Goal: Information Seeking & Learning: Check status

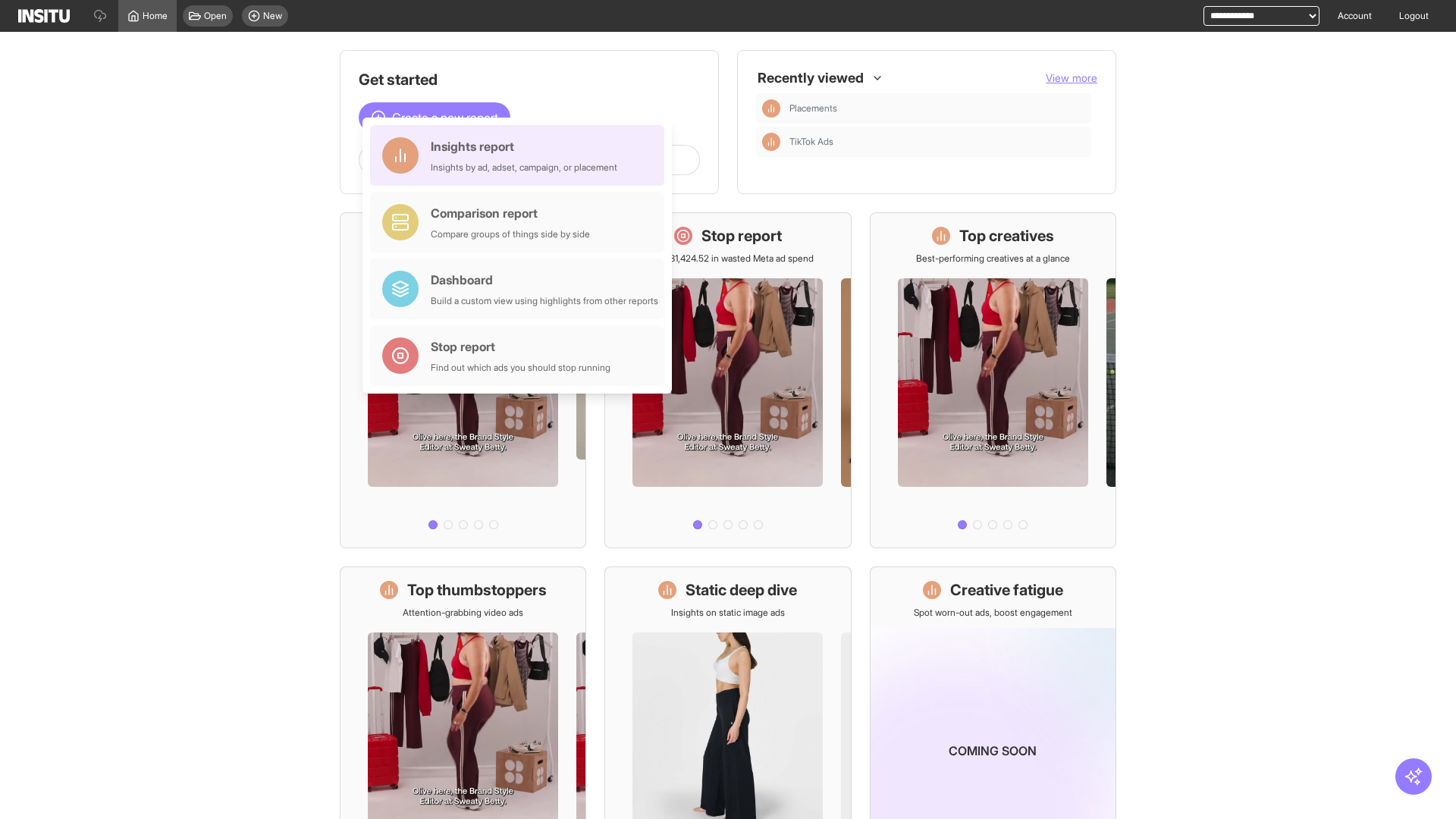
click at [521, 156] on div "Insights report Insights by ad, adset, campaign, or placement" at bounding box center [523, 155] width 186 height 36
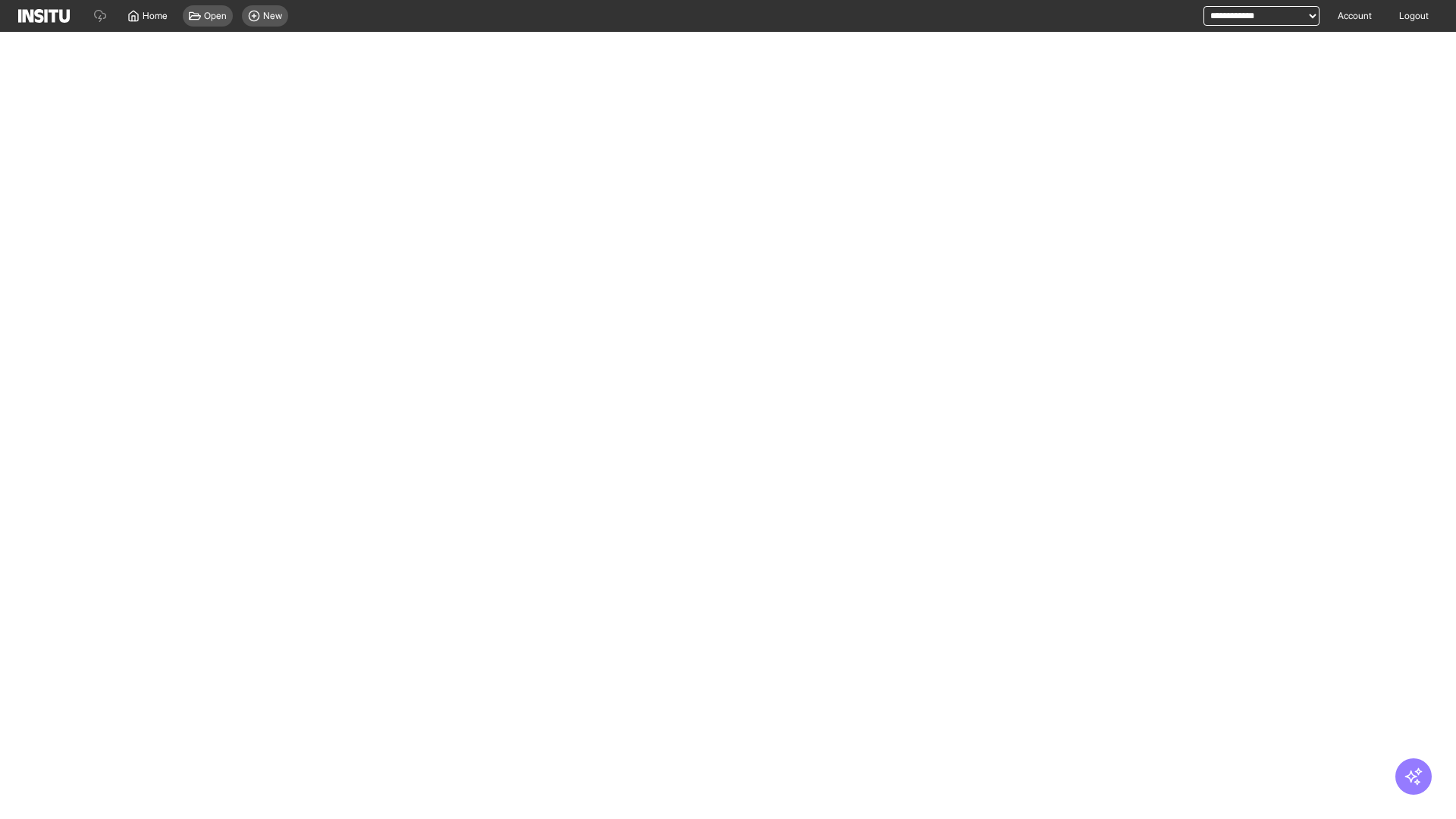
select select "**"
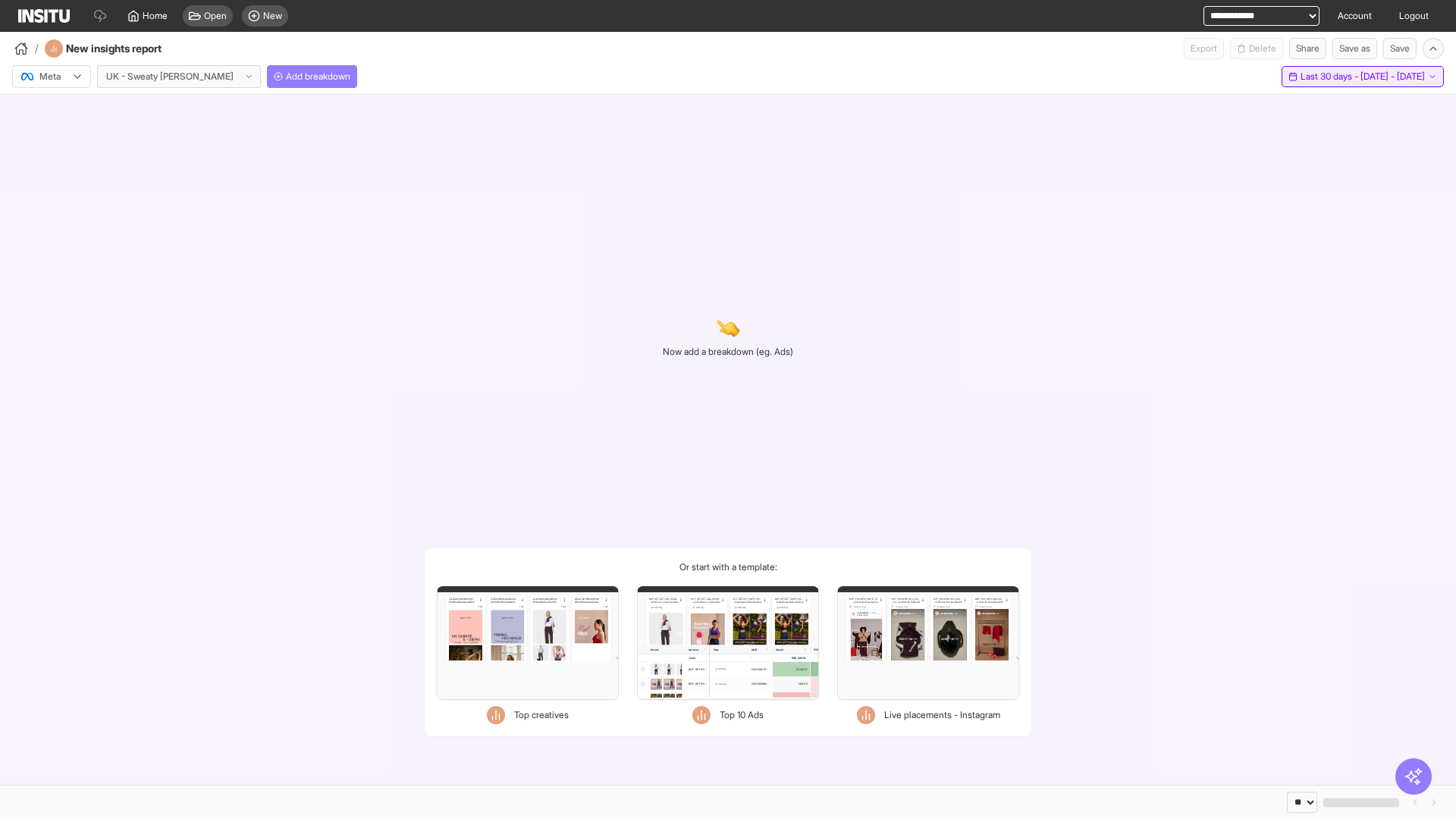
click at [1332, 76] on span "Last 30 days - [DATE] - [DATE]" at bounding box center [1362, 76] width 124 height 12
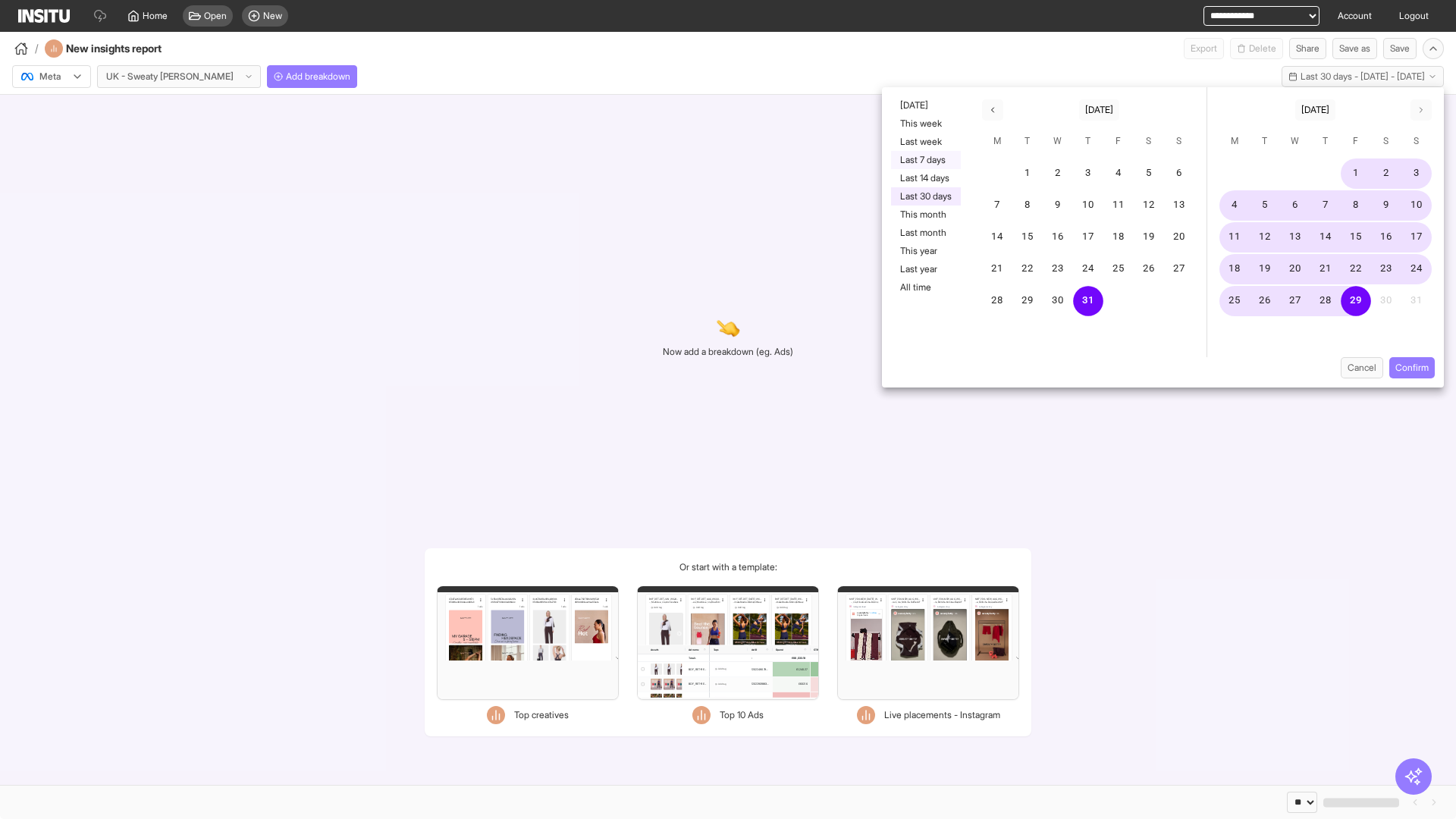
click at [925, 160] on button "Last 7 days" at bounding box center [926, 160] width 69 height 18
